Goal: Information Seeking & Learning: Learn about a topic

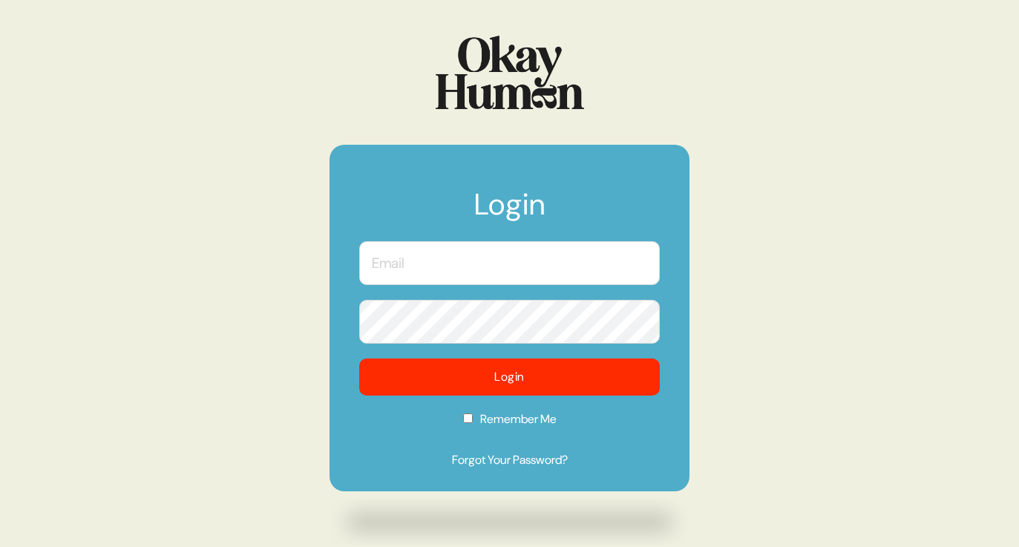
click at [433, 282] on input "text" at bounding box center [509, 263] width 301 height 44
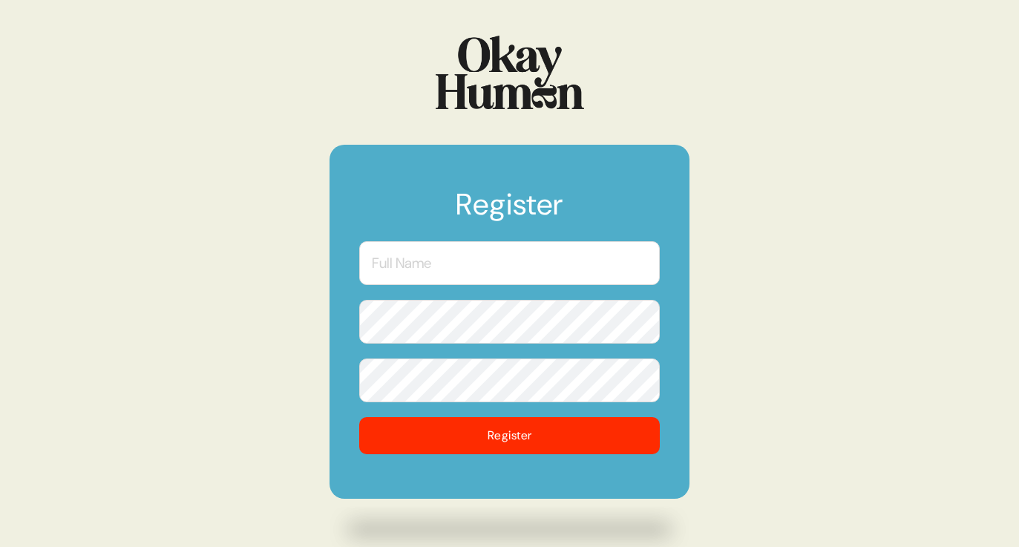
click at [564, 271] on input "text" at bounding box center [509, 263] width 301 height 44
type input "Deb Welch"
click at [516, 478] on form "Register Deb Welch Register" at bounding box center [510, 322] width 360 height 354
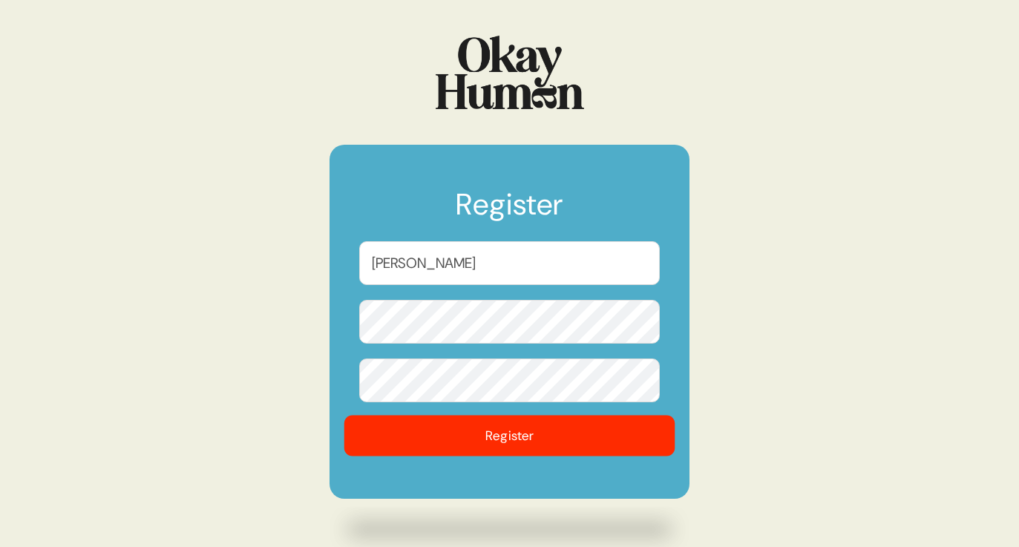
click at [513, 436] on button "Register" at bounding box center [509, 436] width 331 height 41
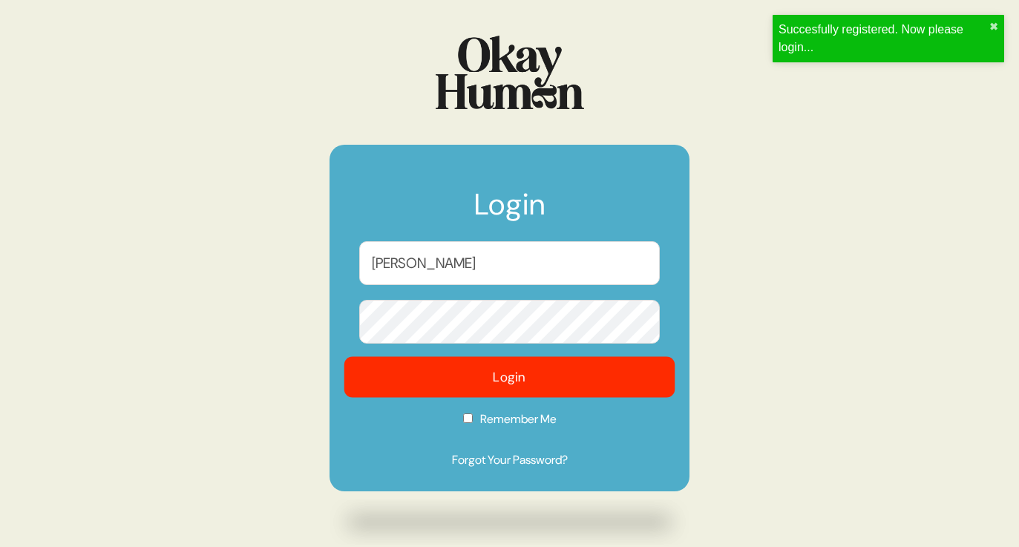
click at [438, 385] on button "Login" at bounding box center [509, 377] width 331 height 41
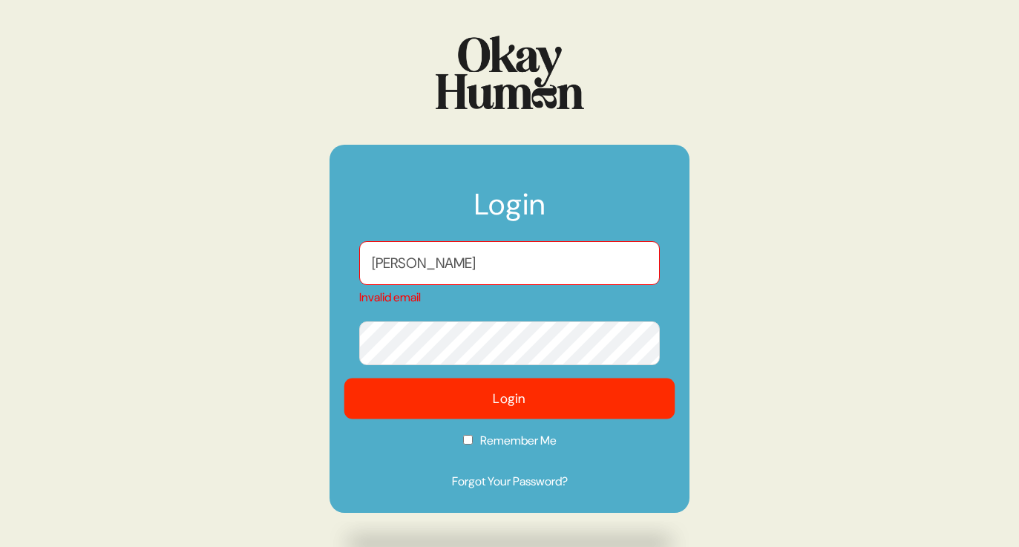
click at [466, 399] on button "Login" at bounding box center [509, 399] width 331 height 41
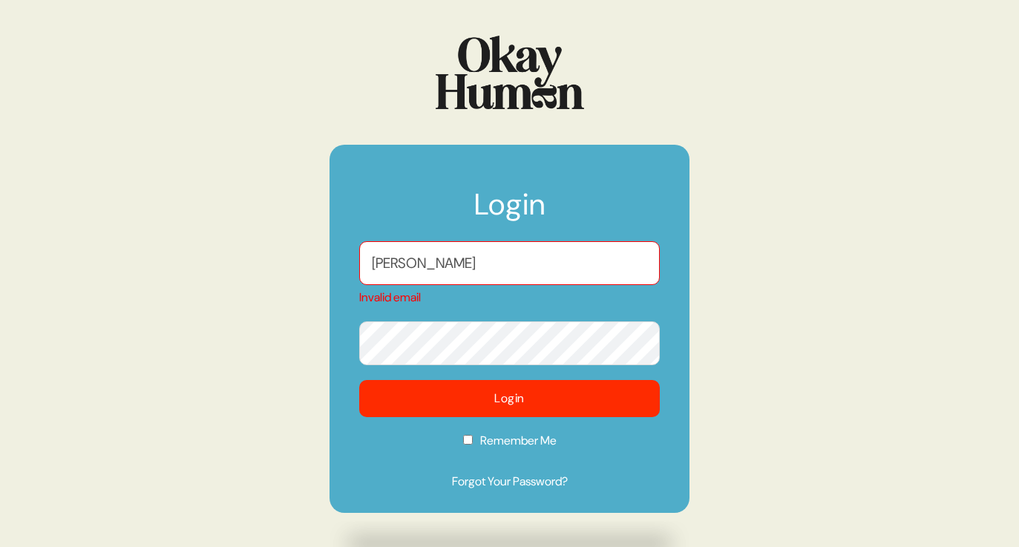
click at [459, 251] on input "Deb Welch" at bounding box center [509, 263] width 301 height 44
drag, startPoint x: 459, startPoint y: 269, endPoint x: 327, endPoint y: 269, distance: 131.4
click at [327, 269] on div "Login Deb Welch Invalid email Login Remember Me Forgot Your Password?" at bounding box center [509, 273] width 1019 height 547
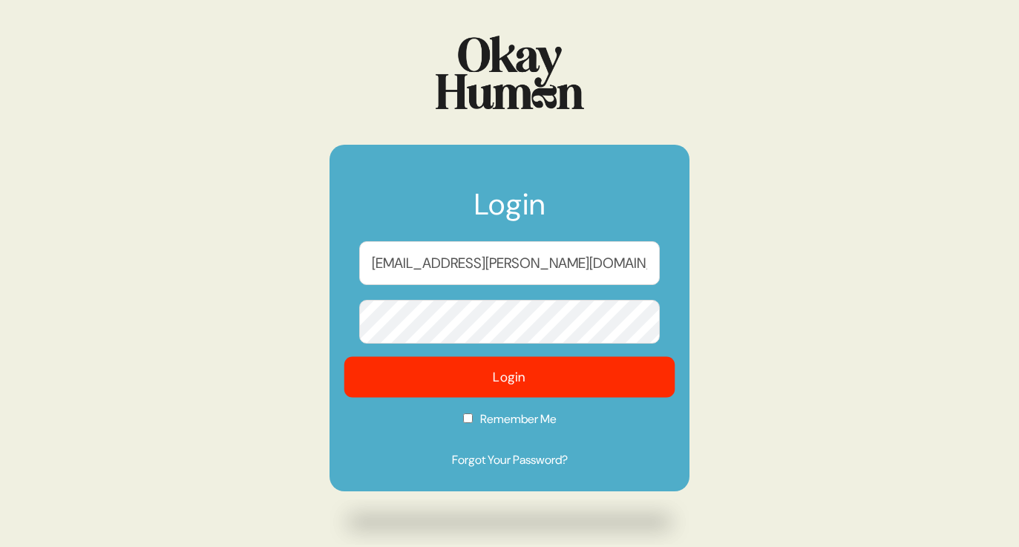
type input "deb.welch@wk.com"
click at [500, 382] on button "Login" at bounding box center [509, 377] width 331 height 41
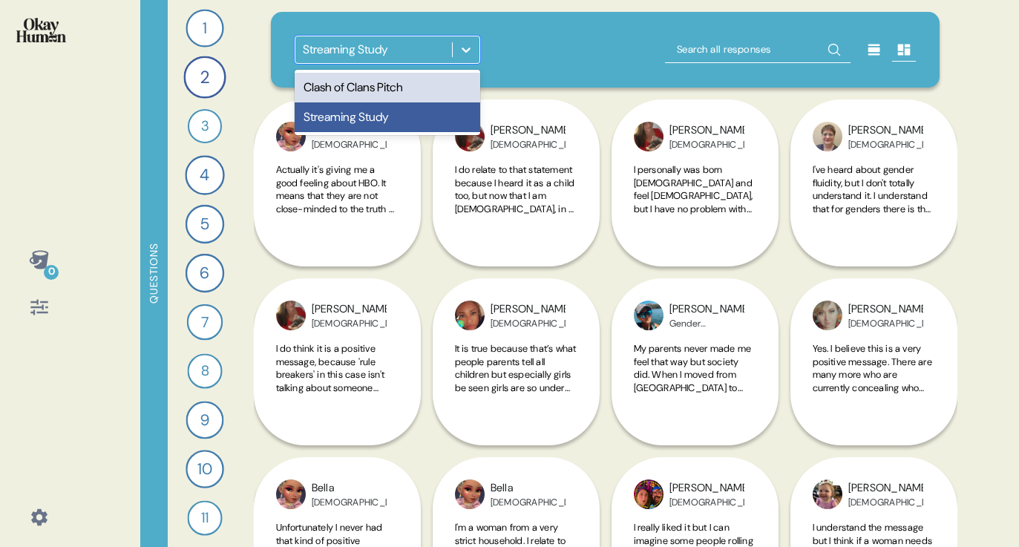
click at [468, 45] on icon at bounding box center [466, 49] width 15 height 15
click at [442, 93] on div "Clash of Clans Pitch" at bounding box center [388, 88] width 186 height 30
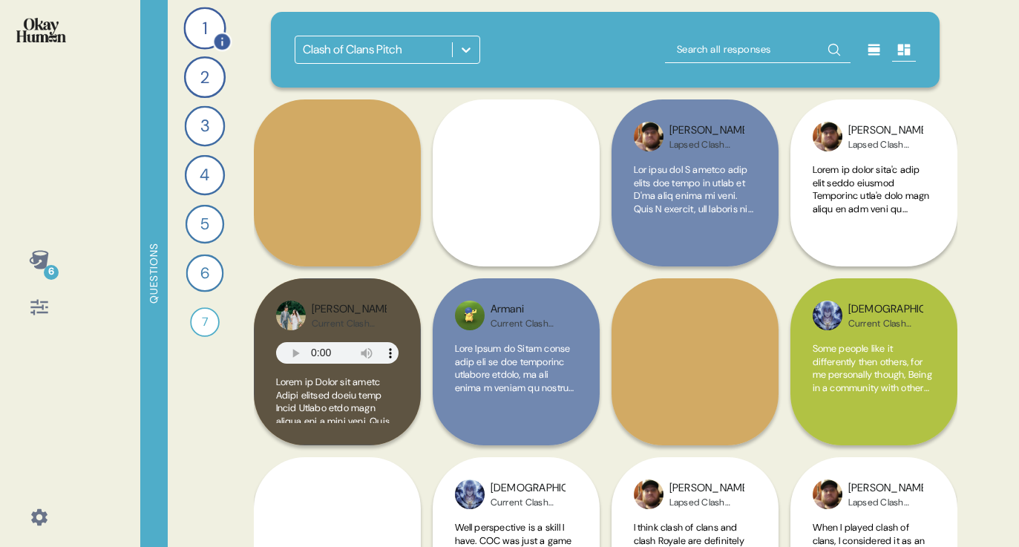
click at [224, 23] on div "1" at bounding box center [204, 28] width 42 height 42
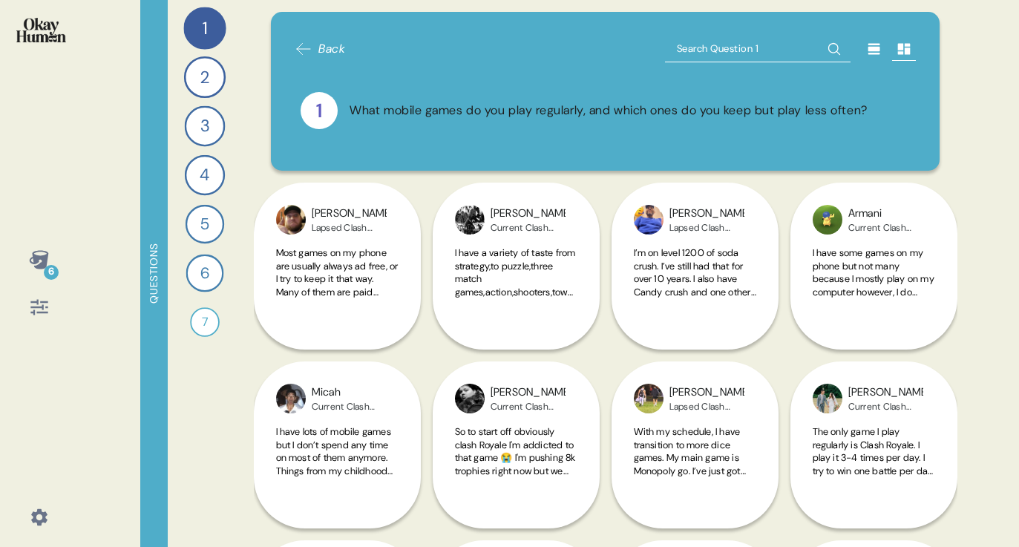
click at [40, 259] on icon at bounding box center [38, 259] width 19 height 19
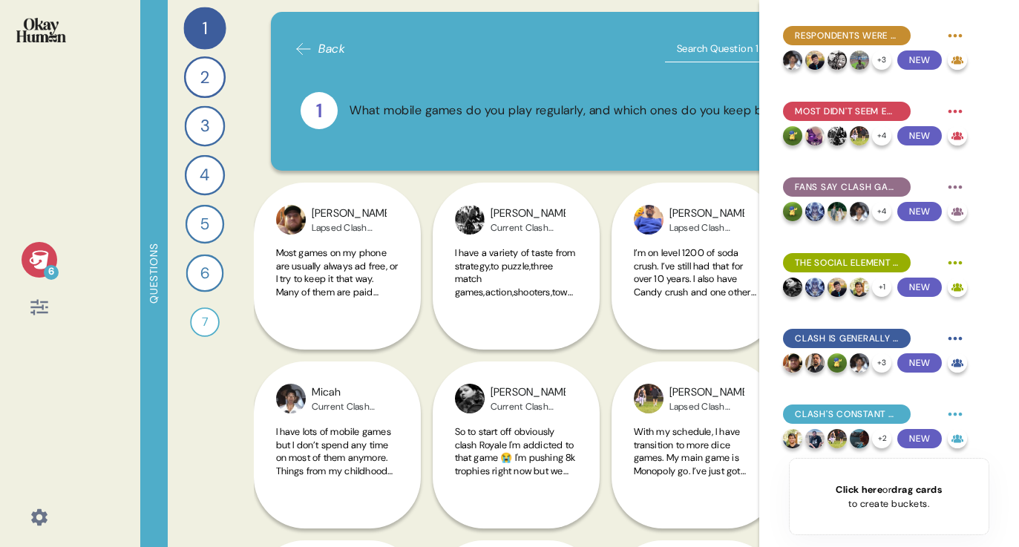
click at [304, 53] on icon at bounding box center [304, 49] width 18 height 18
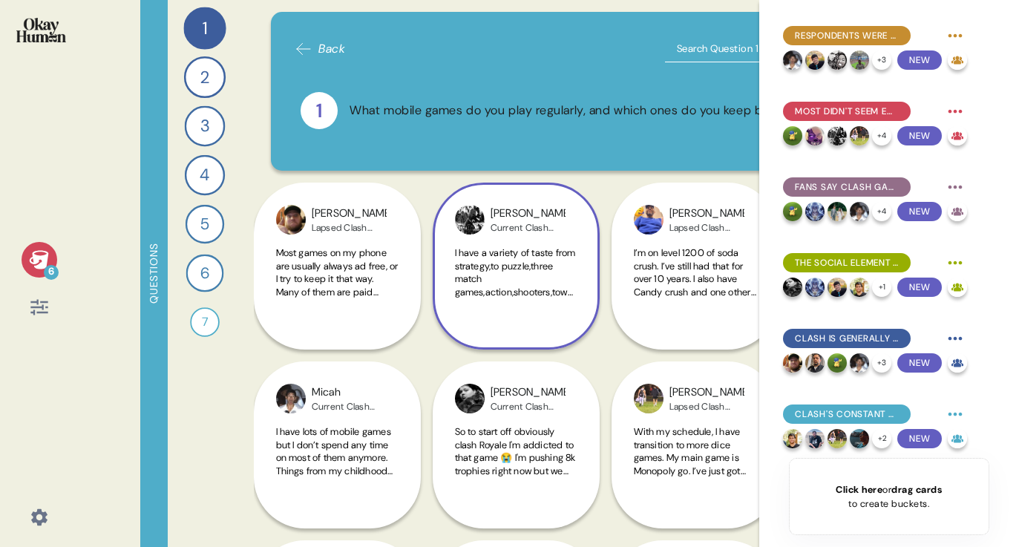
click at [438, 190] on div "Robert Current Clash Player I have a variety of taste from strategy,to puzzle,t…" at bounding box center [516, 266] width 167 height 167
